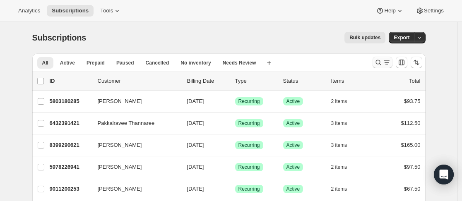
click at [375, 63] on button "Search and filter results" at bounding box center [383, 63] width 20 height 12
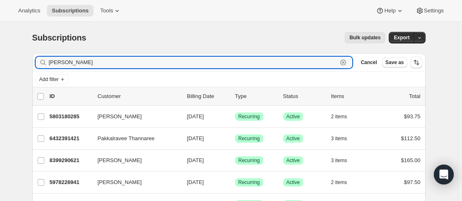
type input "[PERSON_NAME]"
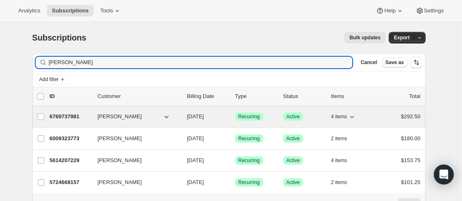
click at [96, 115] on div "6769737981 [PERSON_NAME] [DATE] Success Recurring Success Active 4 items $292.50" at bounding box center [235, 117] width 371 height 12
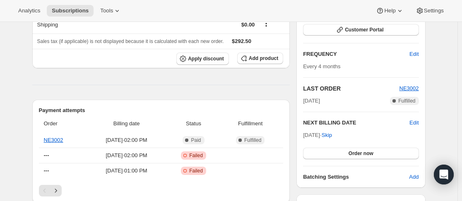
scroll to position [166, 0]
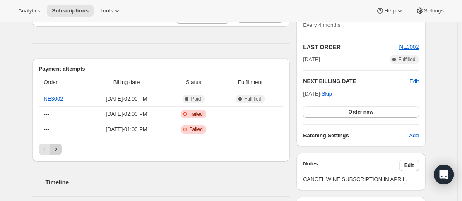
click at [59, 150] on icon "Next" at bounding box center [56, 149] width 8 height 8
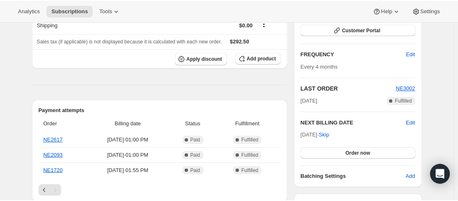
scroll to position [0, 0]
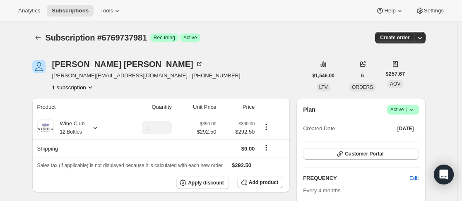
click at [414, 111] on icon at bounding box center [411, 110] width 8 height 8
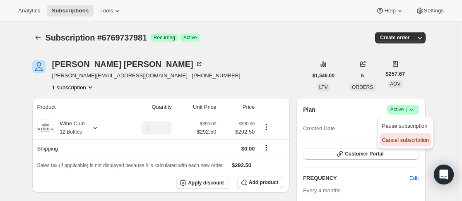
click at [404, 135] on button "Cancel subscription" at bounding box center [406, 139] width 52 height 13
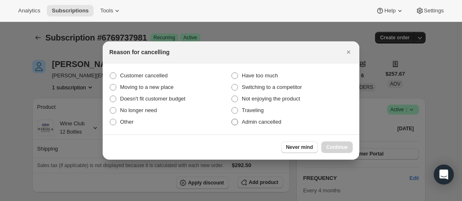
click at [244, 125] on span "Admin cancelled" at bounding box center [261, 122] width 39 height 6
click at [232, 119] on input "Admin cancelled" at bounding box center [231, 119] width 0 height 0
radio input "true"
click at [327, 154] on div "Never mind Continue" at bounding box center [231, 147] width 257 height 25
click at [337, 141] on div "Never mind Continue" at bounding box center [231, 147] width 257 height 25
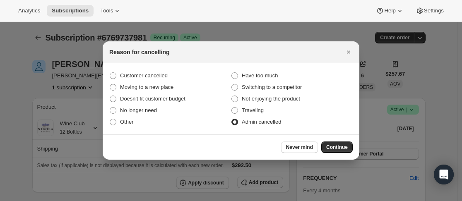
click at [337, 147] on span "Continue" at bounding box center [337, 147] width 22 height 7
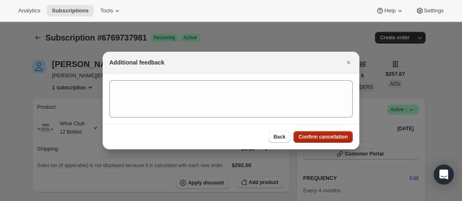
click at [331, 139] on span "Confirm cancellation" at bounding box center [323, 137] width 49 height 7
